Goal: Information Seeking & Learning: Check status

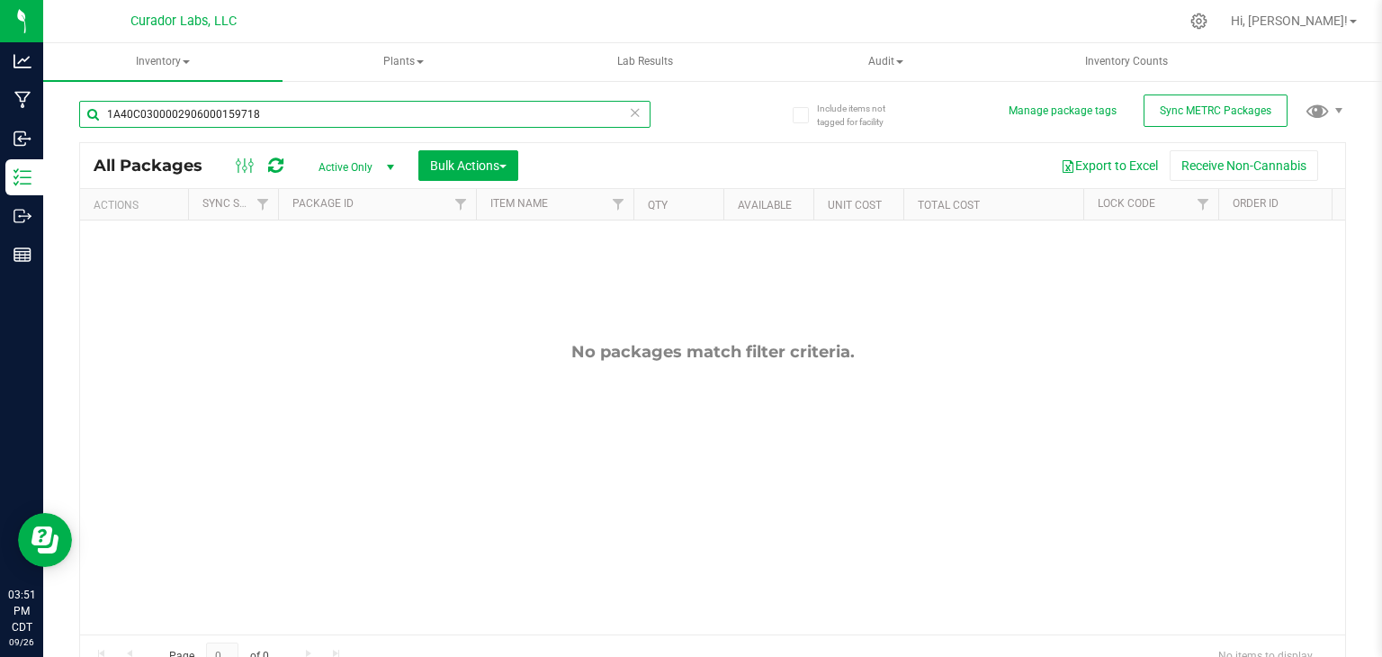
click at [232, 125] on input "1A40C0300002906000159718" at bounding box center [365, 114] width 572 height 27
paste input "71036"
type input "1A40C0300002906000171036"
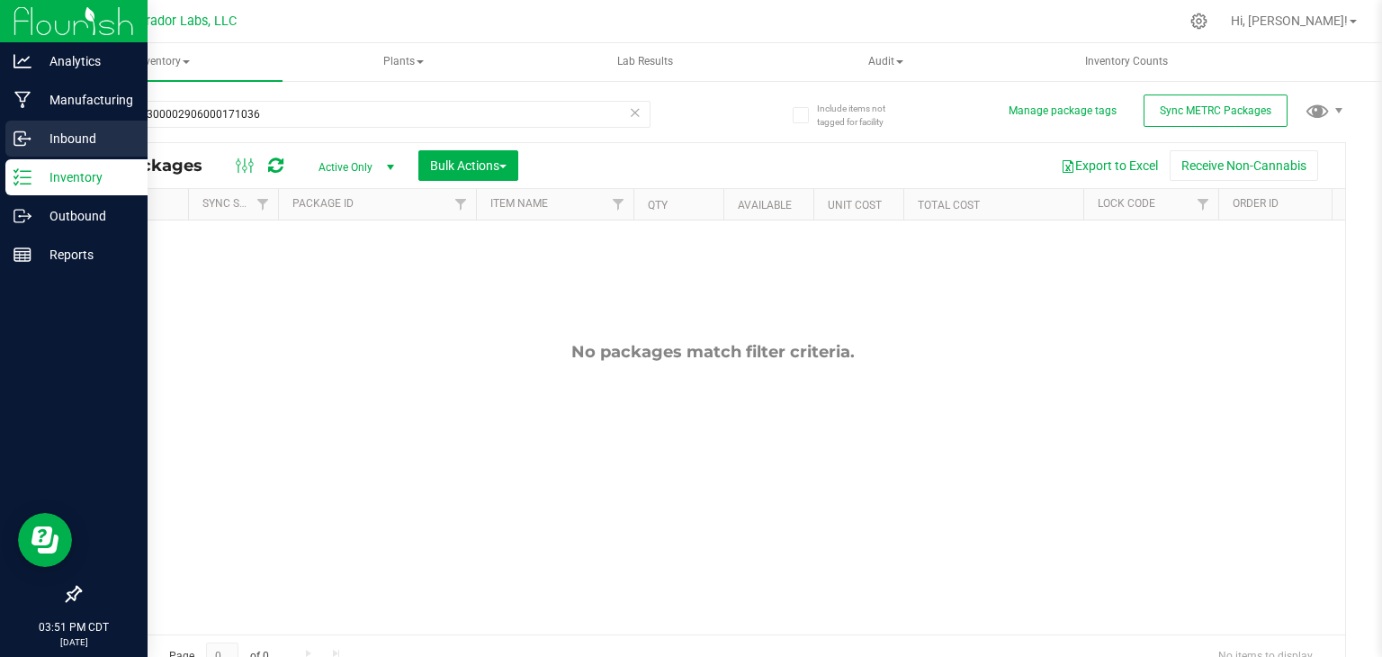
click at [18, 141] on icon at bounding box center [23, 139] width 18 height 18
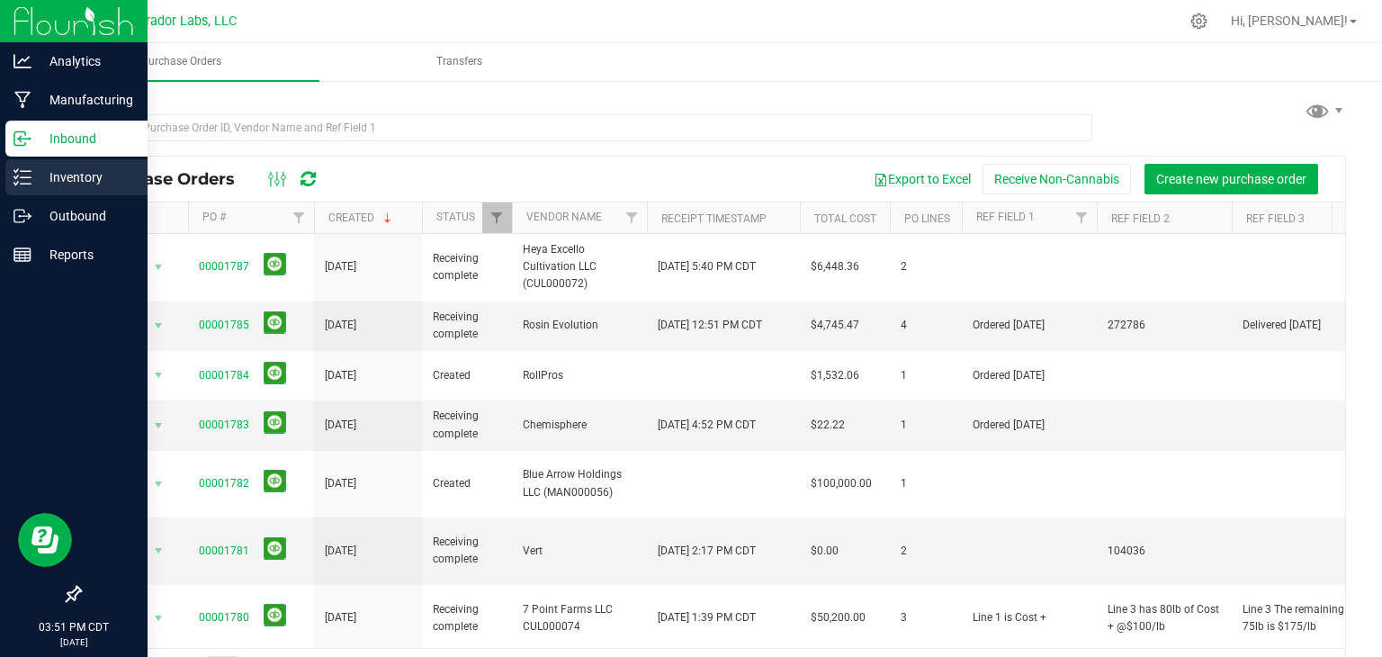
click at [41, 173] on p "Inventory" at bounding box center [86, 178] width 108 height 22
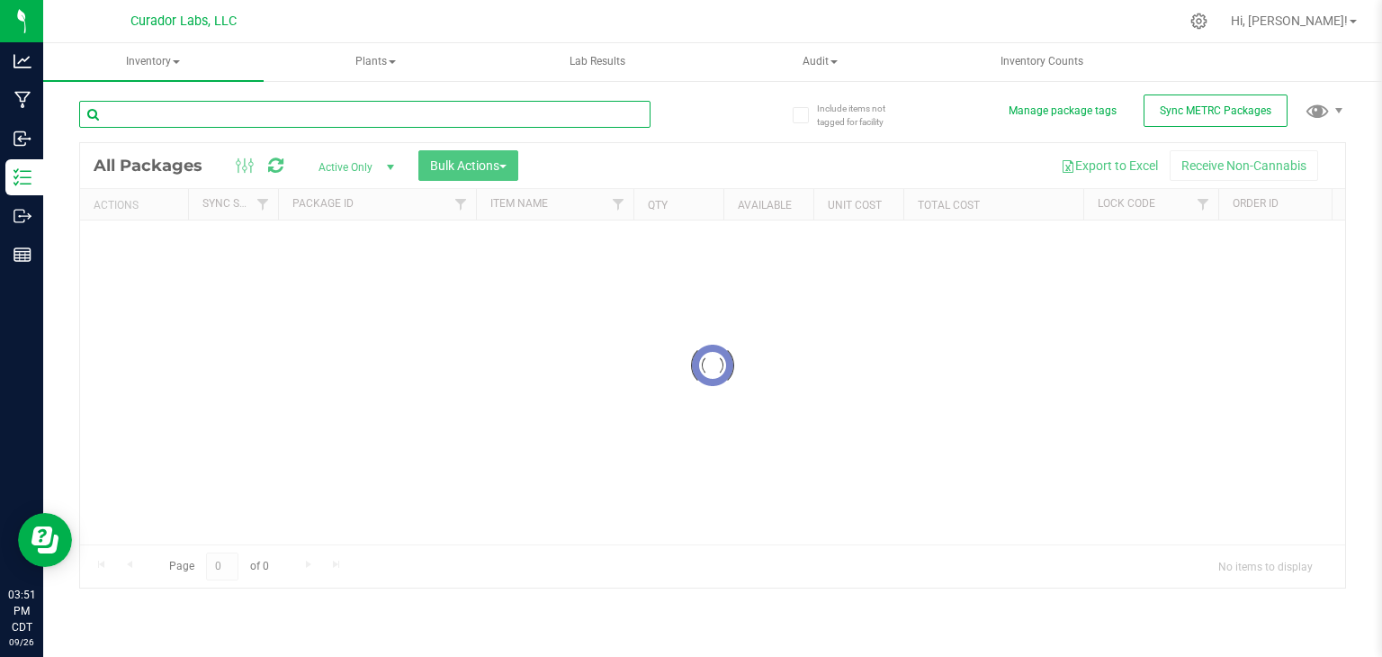
click at [266, 122] on input "text" at bounding box center [365, 114] width 572 height 27
paste input "1A40C0300002906000171036"
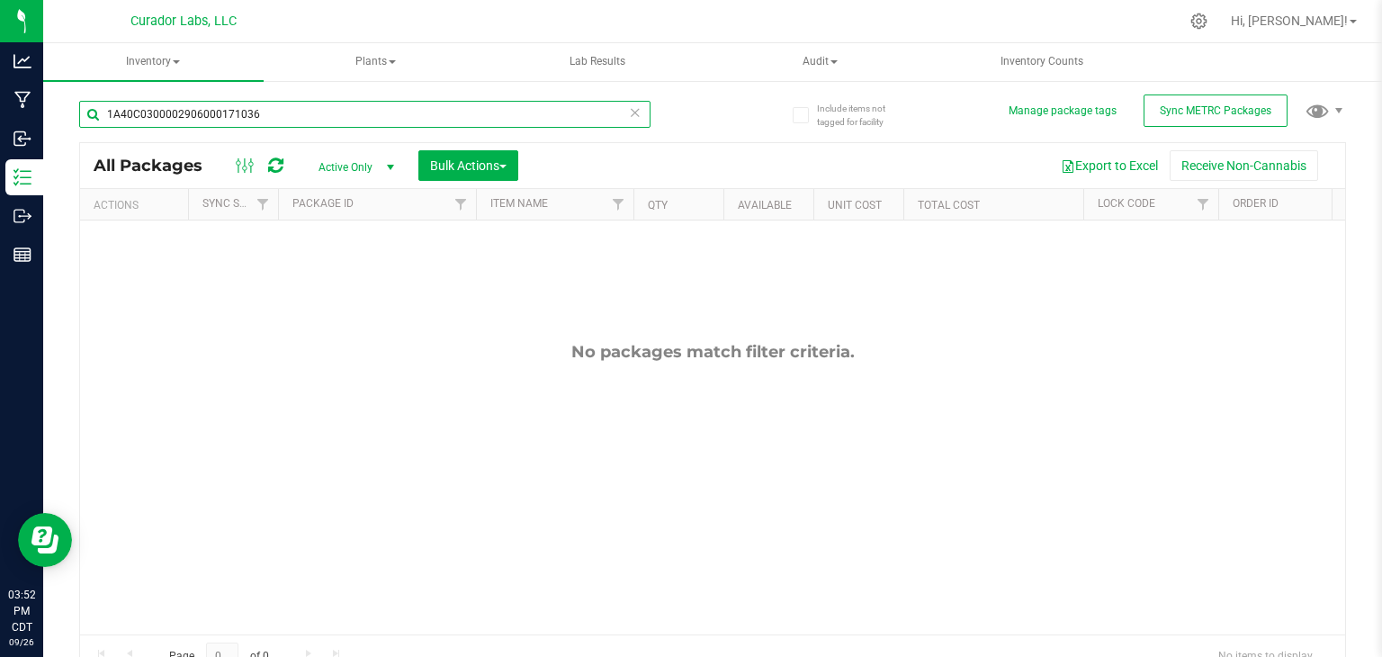
click at [269, 101] on input "1A40C0300002906000171036" at bounding box center [365, 114] width 572 height 27
paste input "5003"
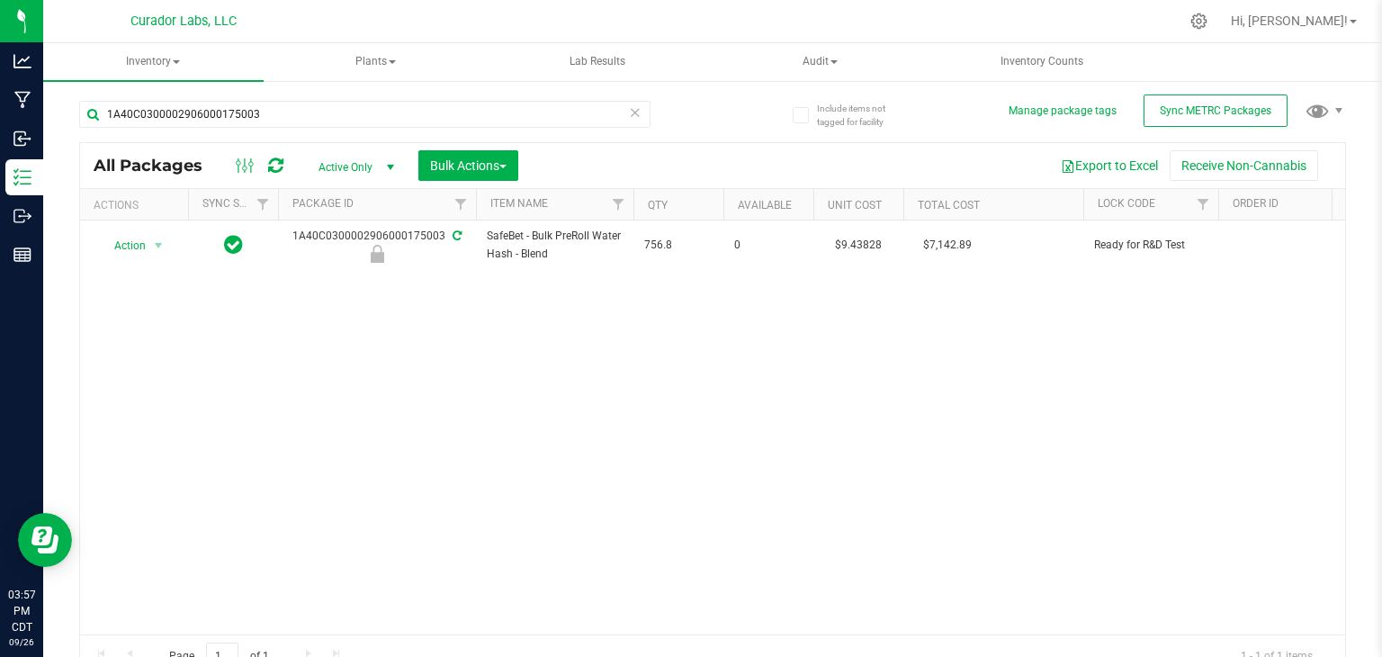
click at [310, 99] on div "1A40C0300002906000175003" at bounding box center [396, 114] width 634 height 58
click at [307, 109] on input "1A40C0300002906000175003" at bounding box center [365, 114] width 572 height 27
paste input "098737"
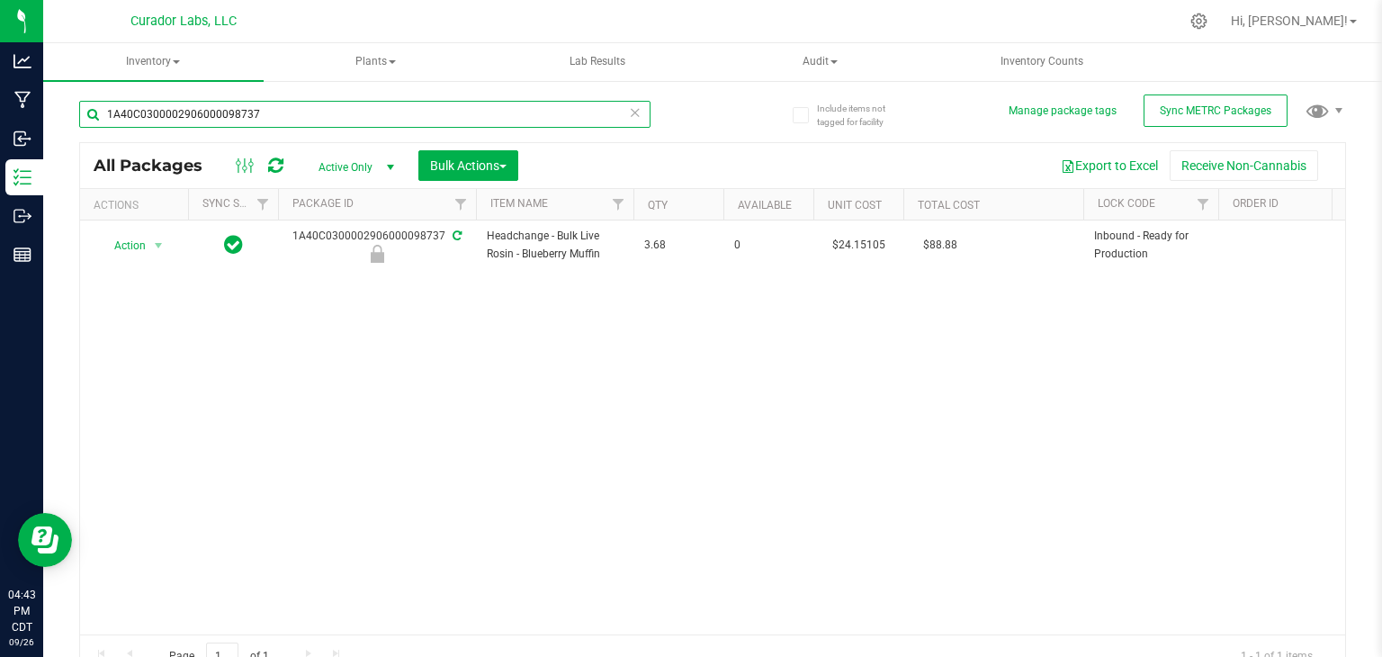
click at [257, 116] on input "1A40C0300002906000098737" at bounding box center [365, 114] width 572 height 27
paste input "6343"
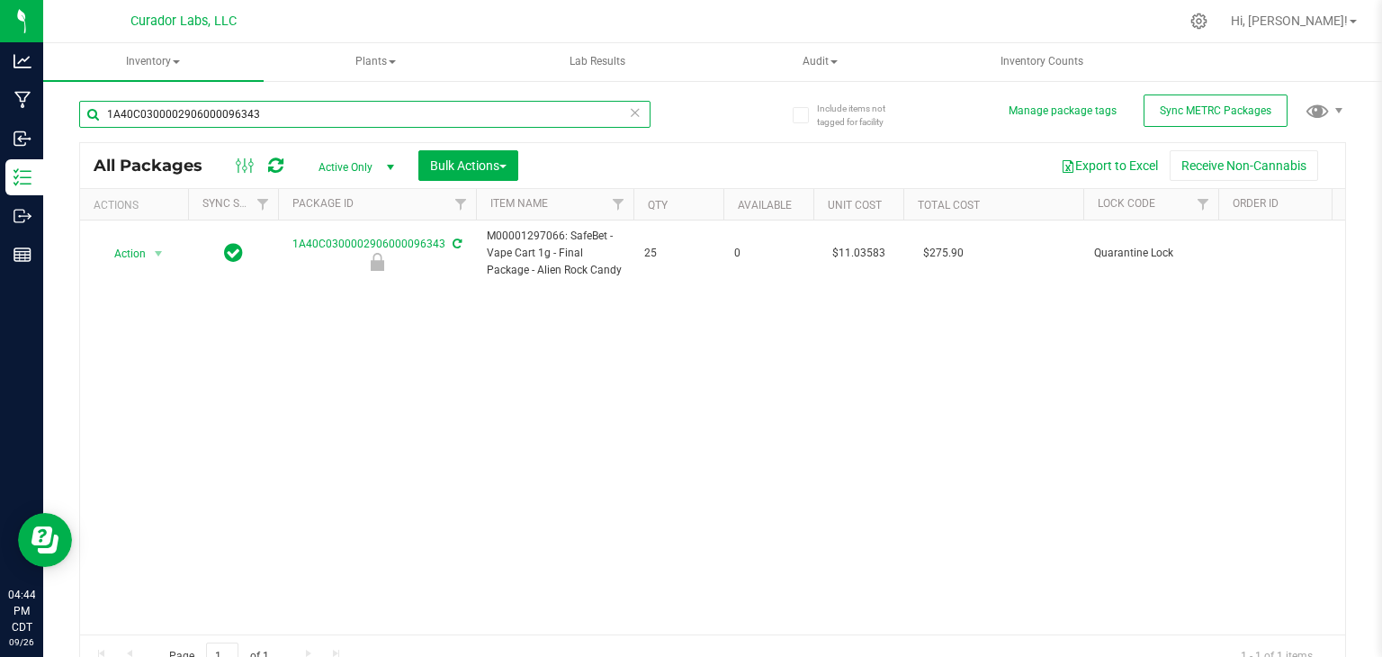
type input "1A40C0300002906000096343"
